Goal: Task Accomplishment & Management: Manage account settings

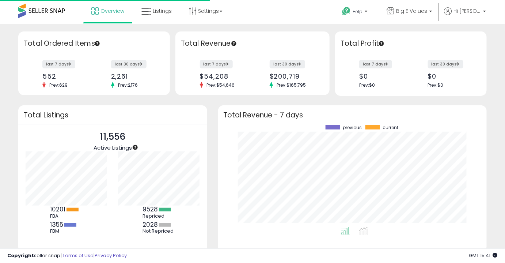
scroll to position [102, 254]
click at [162, 12] on span "Listings" at bounding box center [162, 10] width 19 height 7
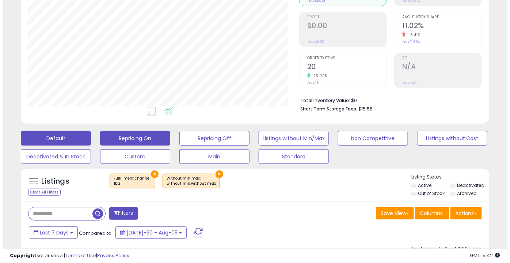
scroll to position [99, 0]
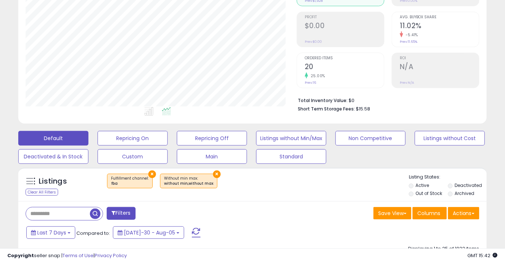
click at [150, 173] on button "×" at bounding box center [152, 174] width 8 height 8
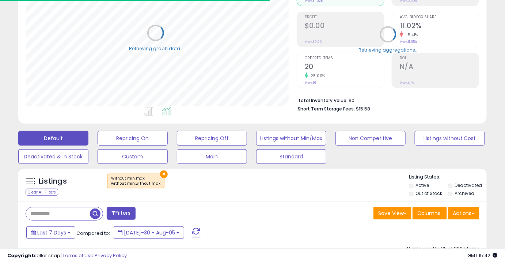
scroll to position [150, 271]
click at [161, 173] on button "×" at bounding box center [164, 174] width 8 height 8
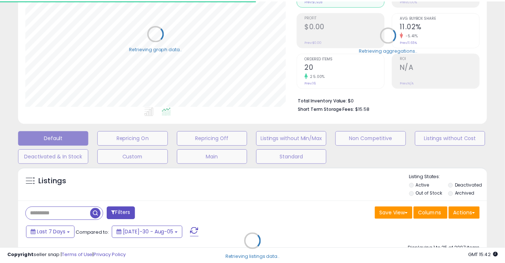
scroll to position [365340, 365219]
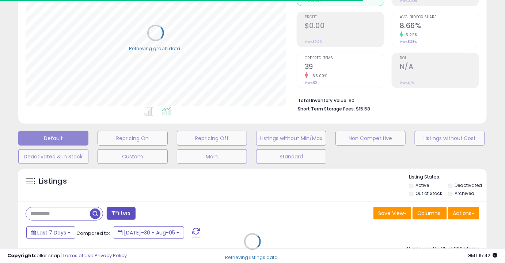
click at [73, 210] on div "Retrieving listings data.." at bounding box center [253, 247] width 480 height 166
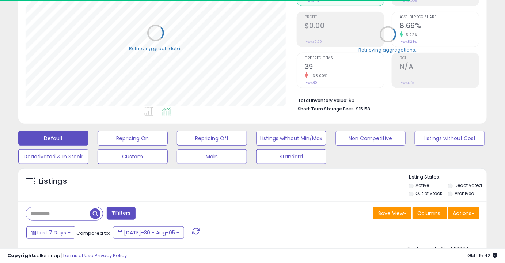
scroll to position [150, 271]
click at [65, 213] on input "text" at bounding box center [58, 213] width 64 height 13
paste input "**********"
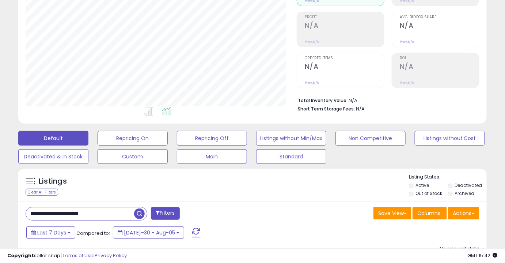
paste input "text"
type input "**********"
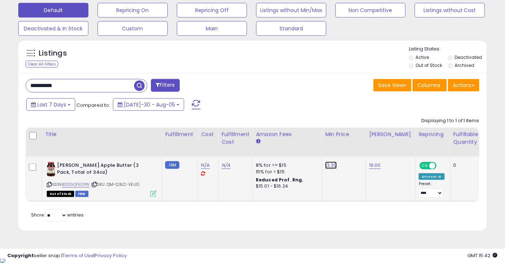
click at [333, 162] on link "13.30" at bounding box center [331, 165] width 12 height 7
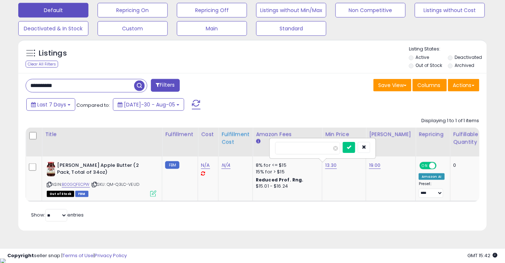
drag, startPoint x: 311, startPoint y: 144, endPoint x: 226, endPoint y: 152, distance: 85.5
type input "*****"
click at [355, 145] on button "submit" at bounding box center [349, 147] width 12 height 11
